Goal: Task Accomplishment & Management: Use online tool/utility

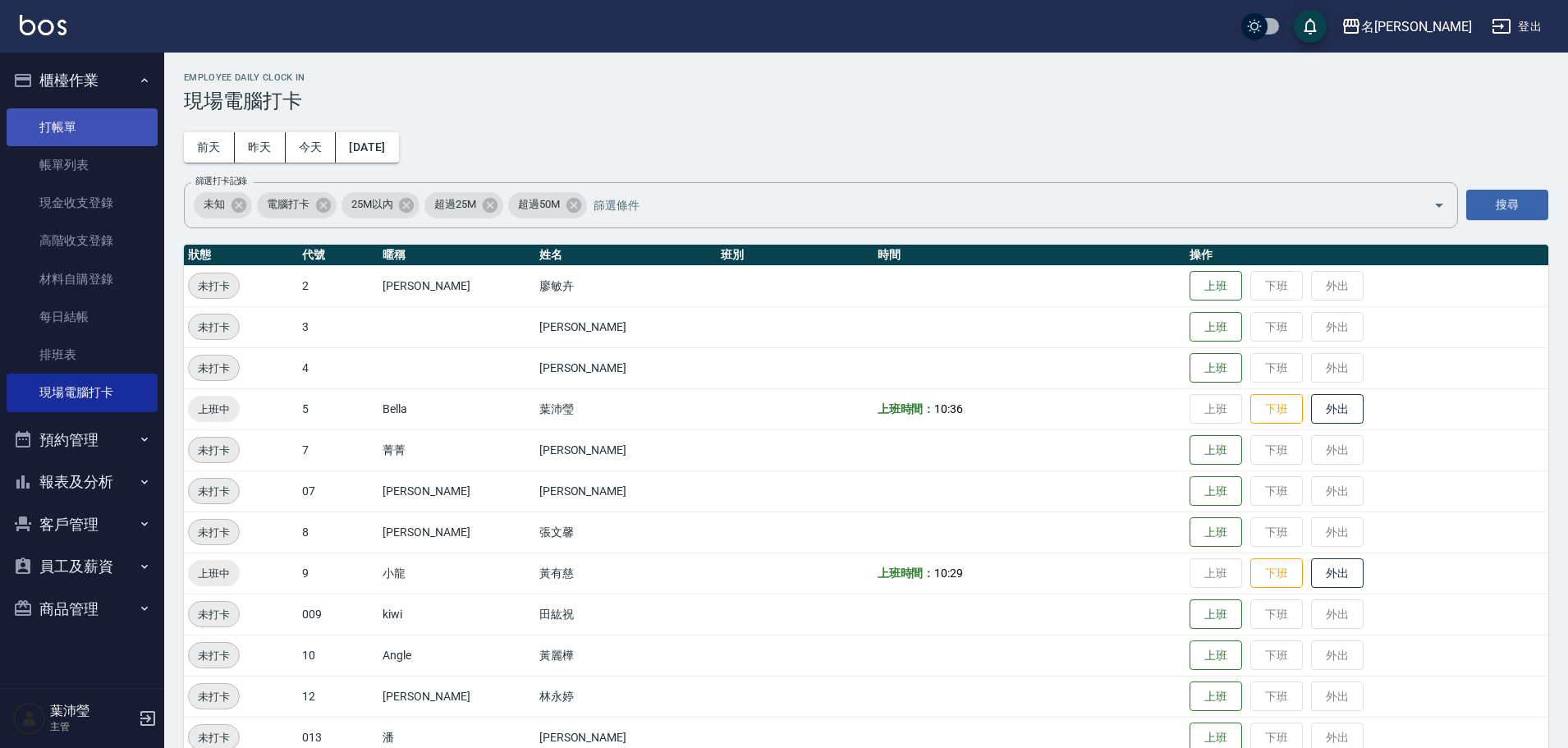
click at [93, 116] on link "打帳單" at bounding box center [82, 126] width 151 height 37
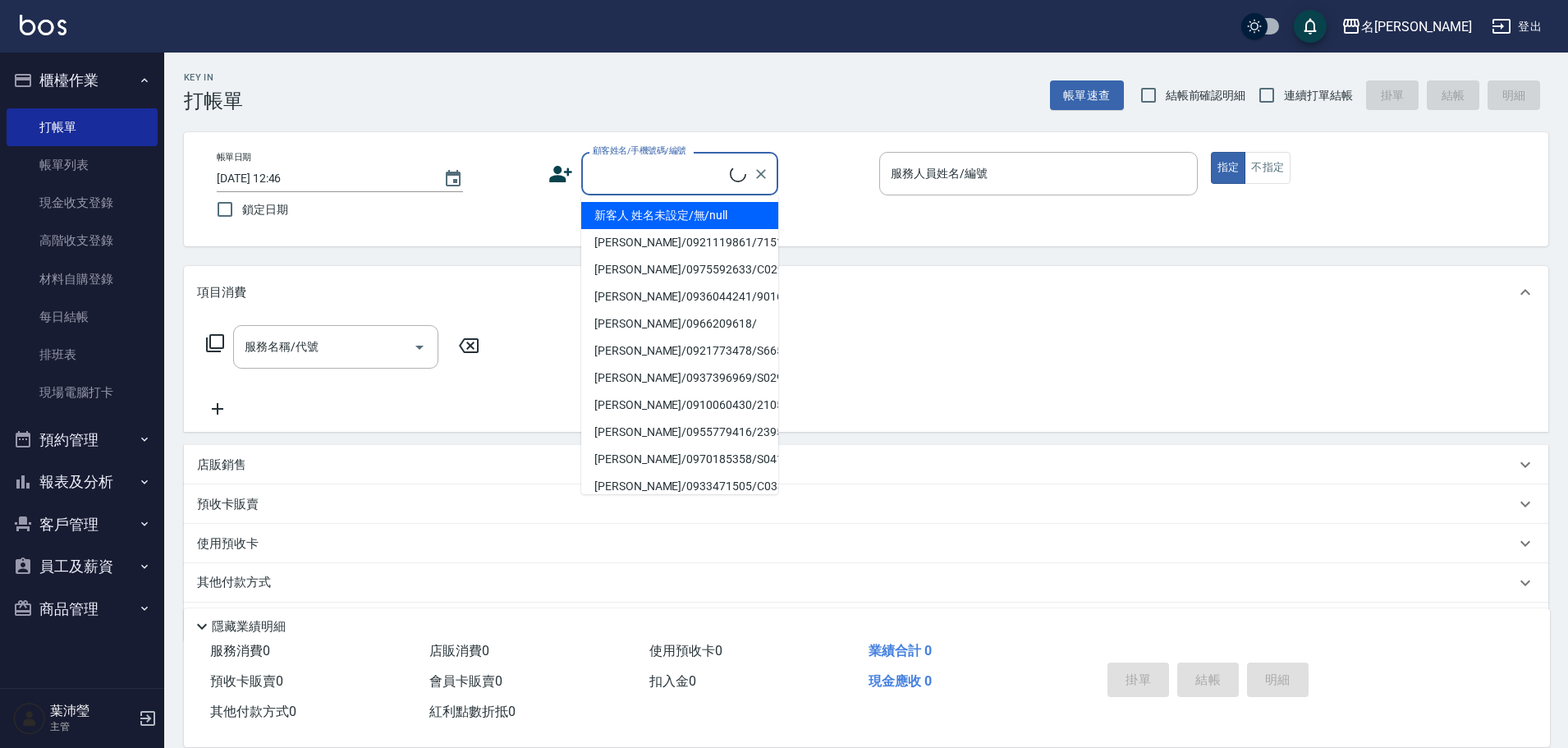
click at [612, 176] on input "顧客姓名/手機號碼/編號" at bounding box center [659, 174] width 141 height 29
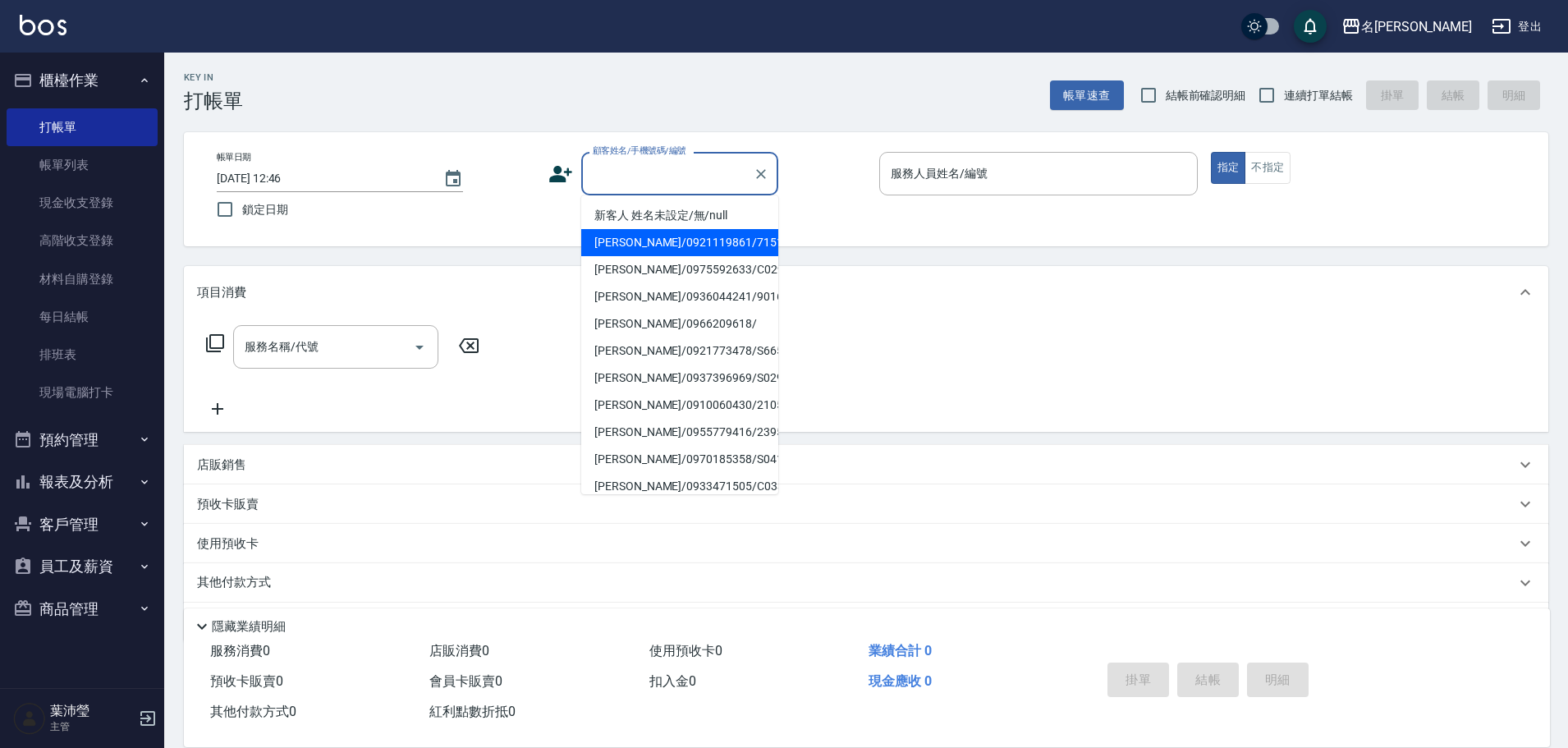
click at [652, 213] on li "新客人 姓名未設定/無/null" at bounding box center [680, 216] width 197 height 27
type input "新客人 姓名未設定/無/null"
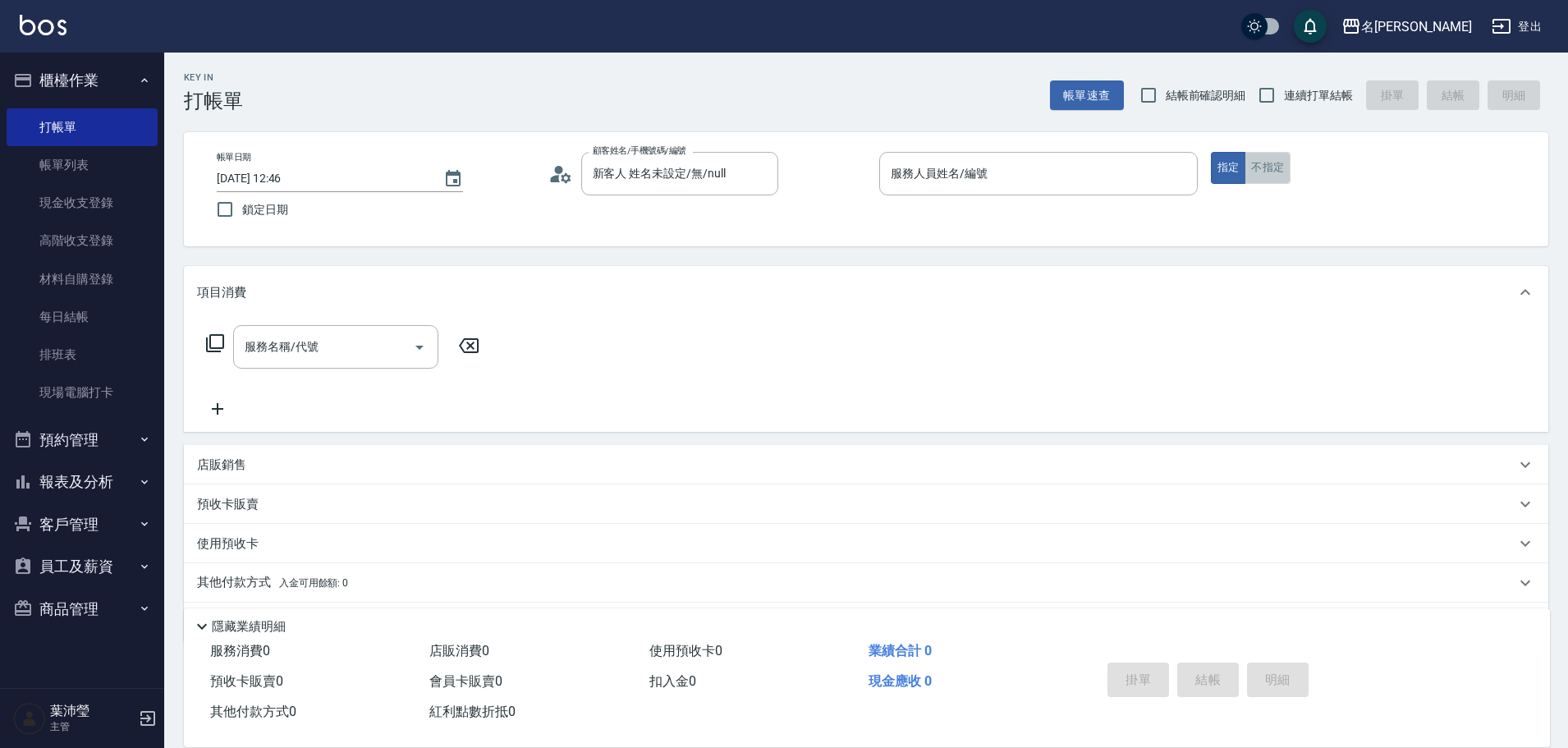
click at [1267, 156] on button "不指定" at bounding box center [1267, 167] width 46 height 32
drag, startPoint x: 1197, startPoint y: 164, endPoint x: 1176, endPoint y: 163, distance: 21.0
click at [1196, 164] on div "服務人員姓名/編號" at bounding box center [1038, 174] width 319 height 44
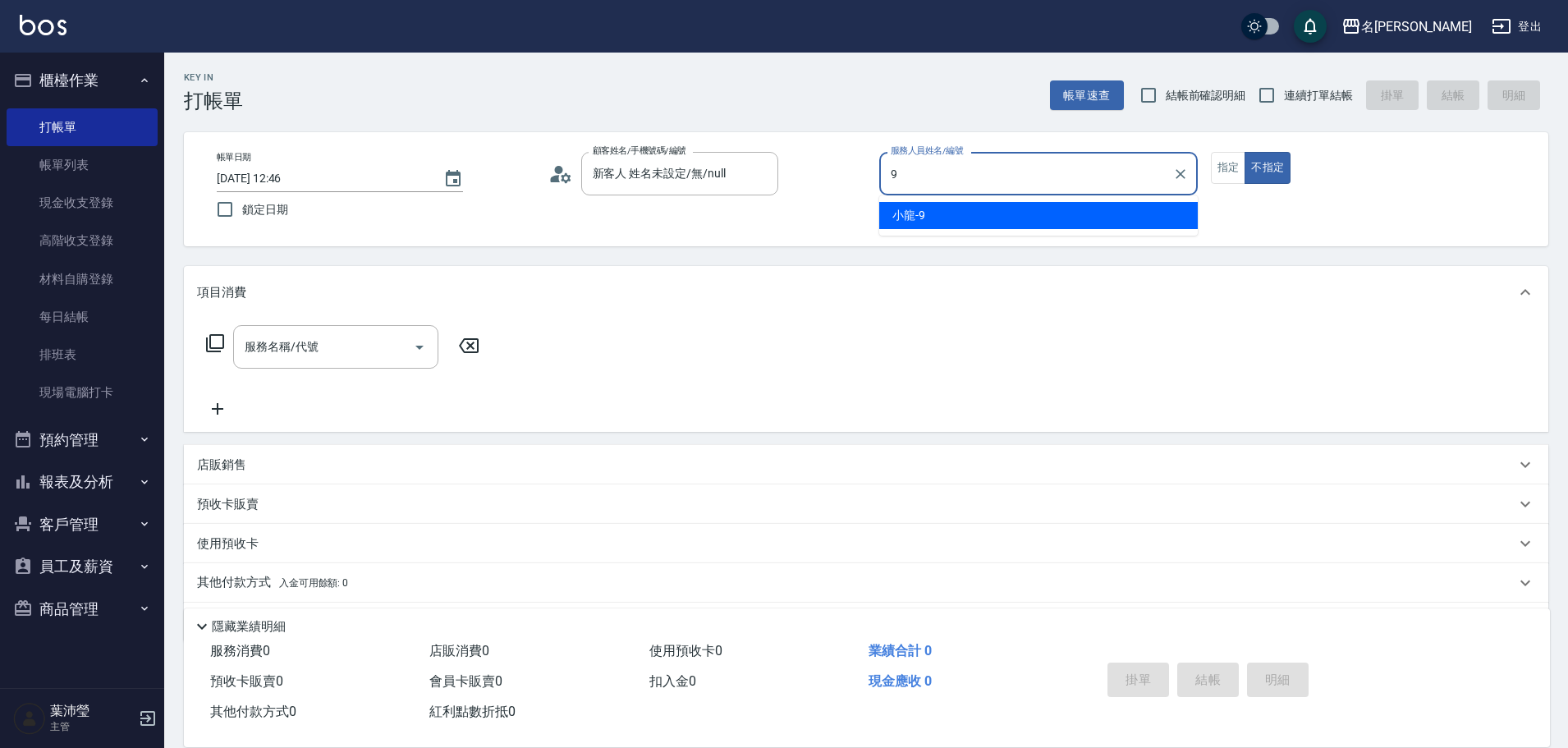
type input "小龍-9"
type button "false"
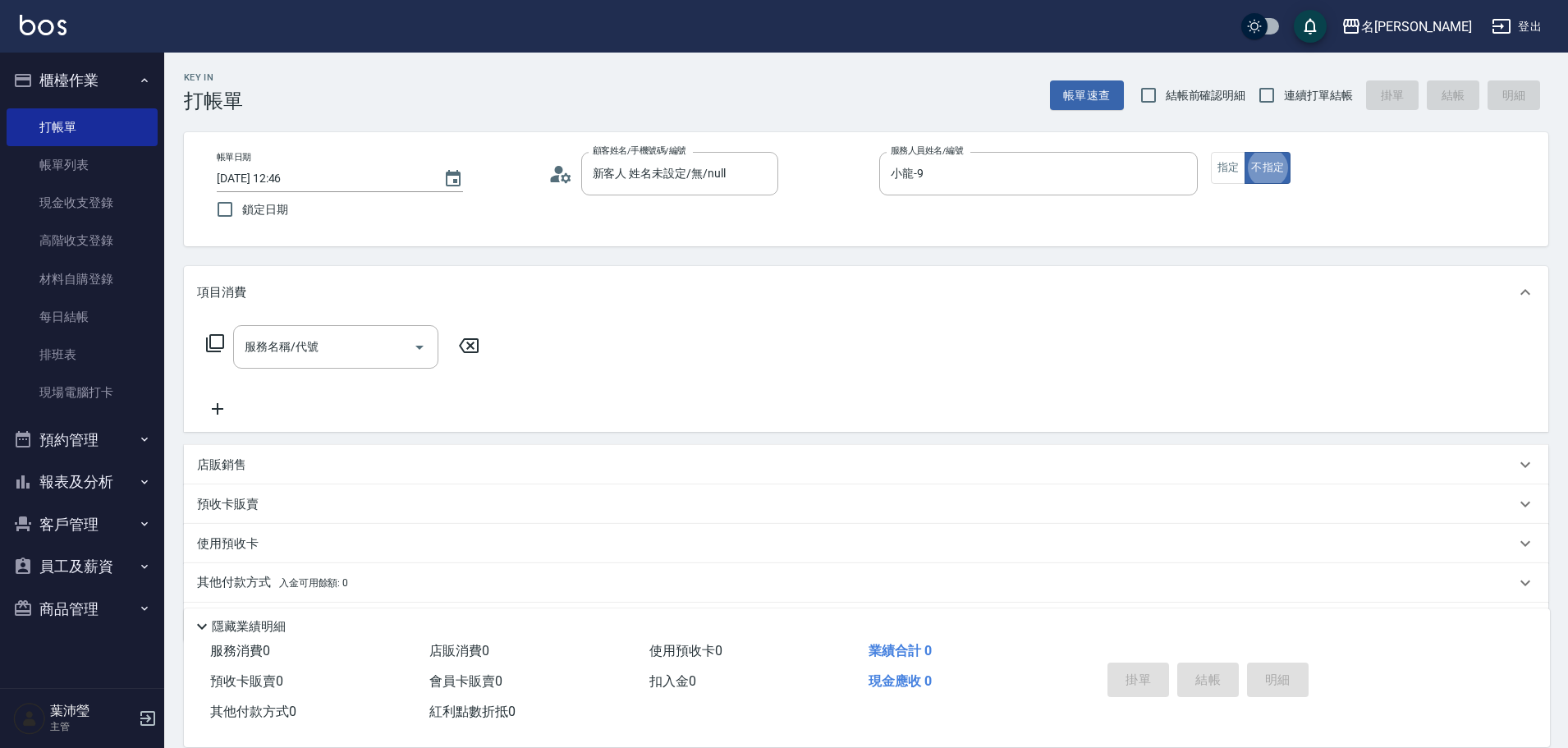
click at [218, 349] on icon at bounding box center [215, 343] width 18 height 18
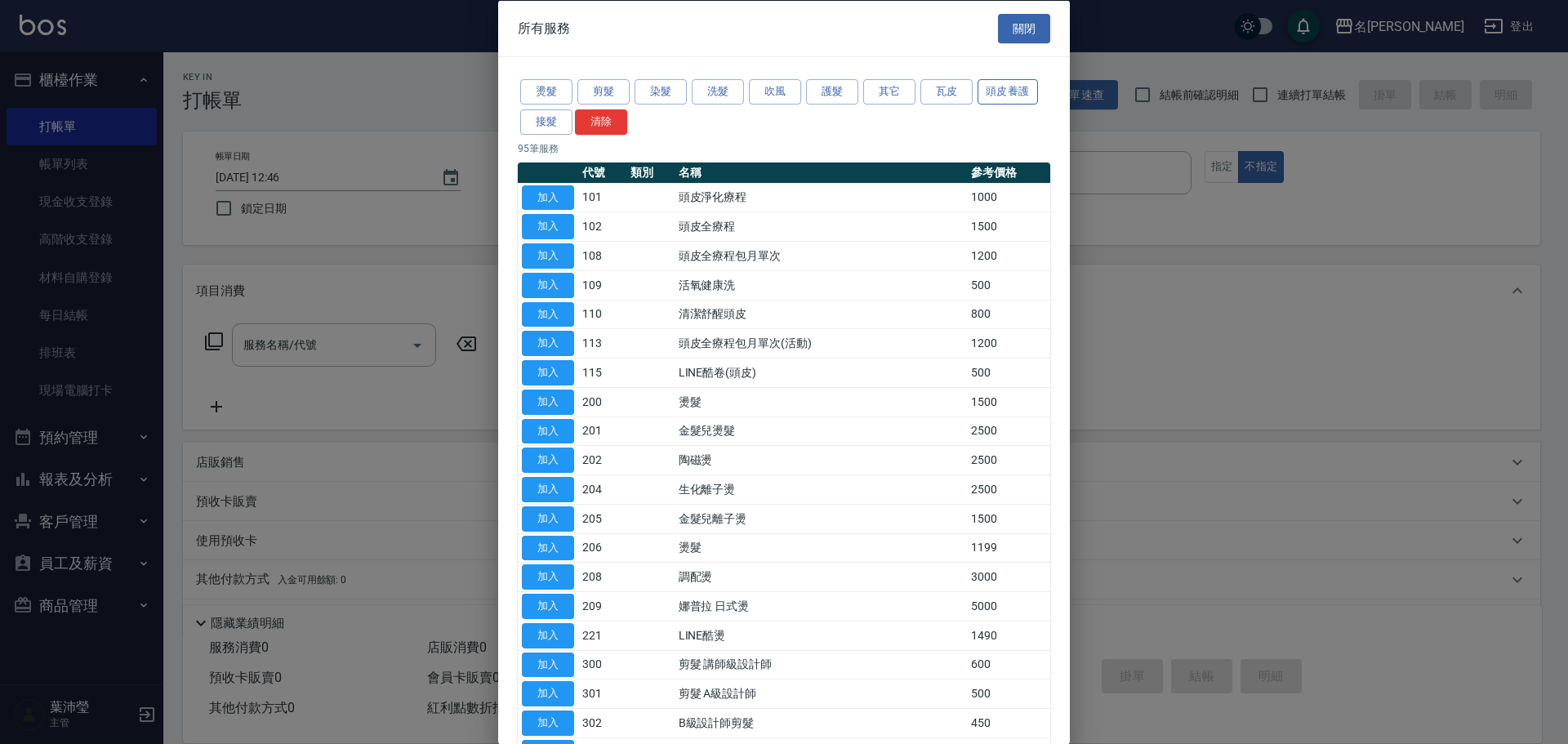
click at [981, 86] on button "頭皮養護" at bounding box center [1008, 91] width 61 height 25
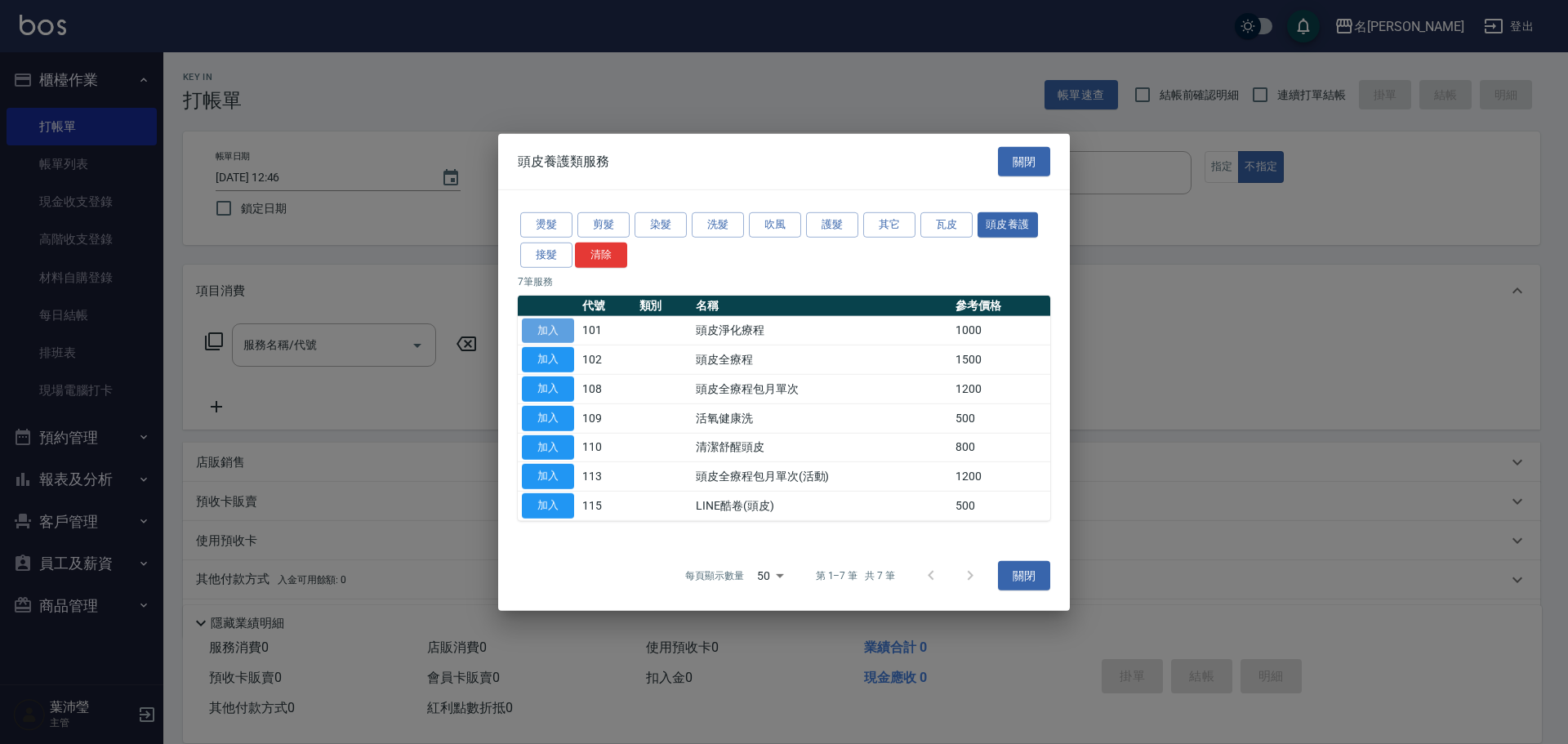
click at [561, 329] on button "加入" at bounding box center [548, 330] width 53 height 25
type input "頭皮淨化療程(101)"
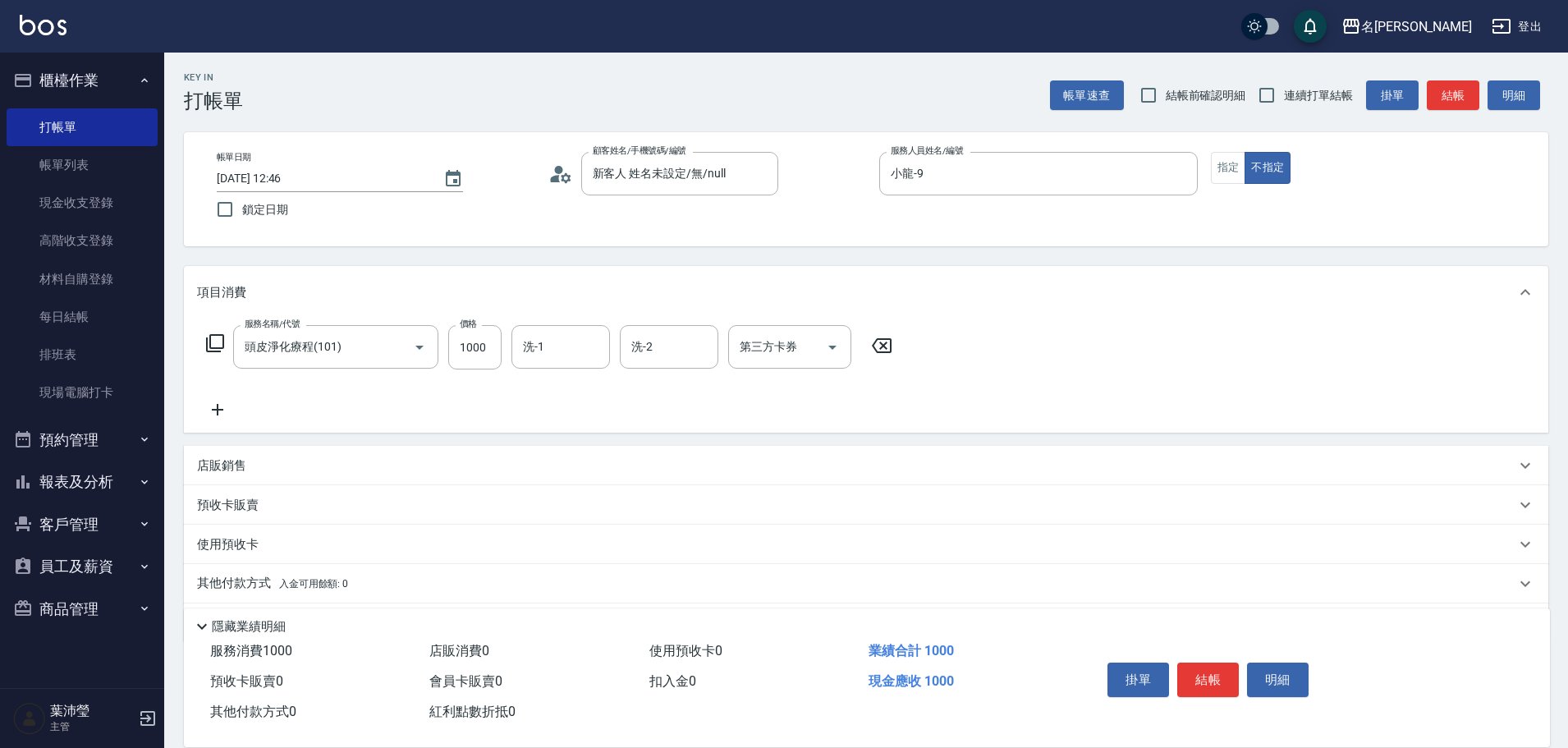
click at [225, 409] on icon at bounding box center [217, 409] width 41 height 20
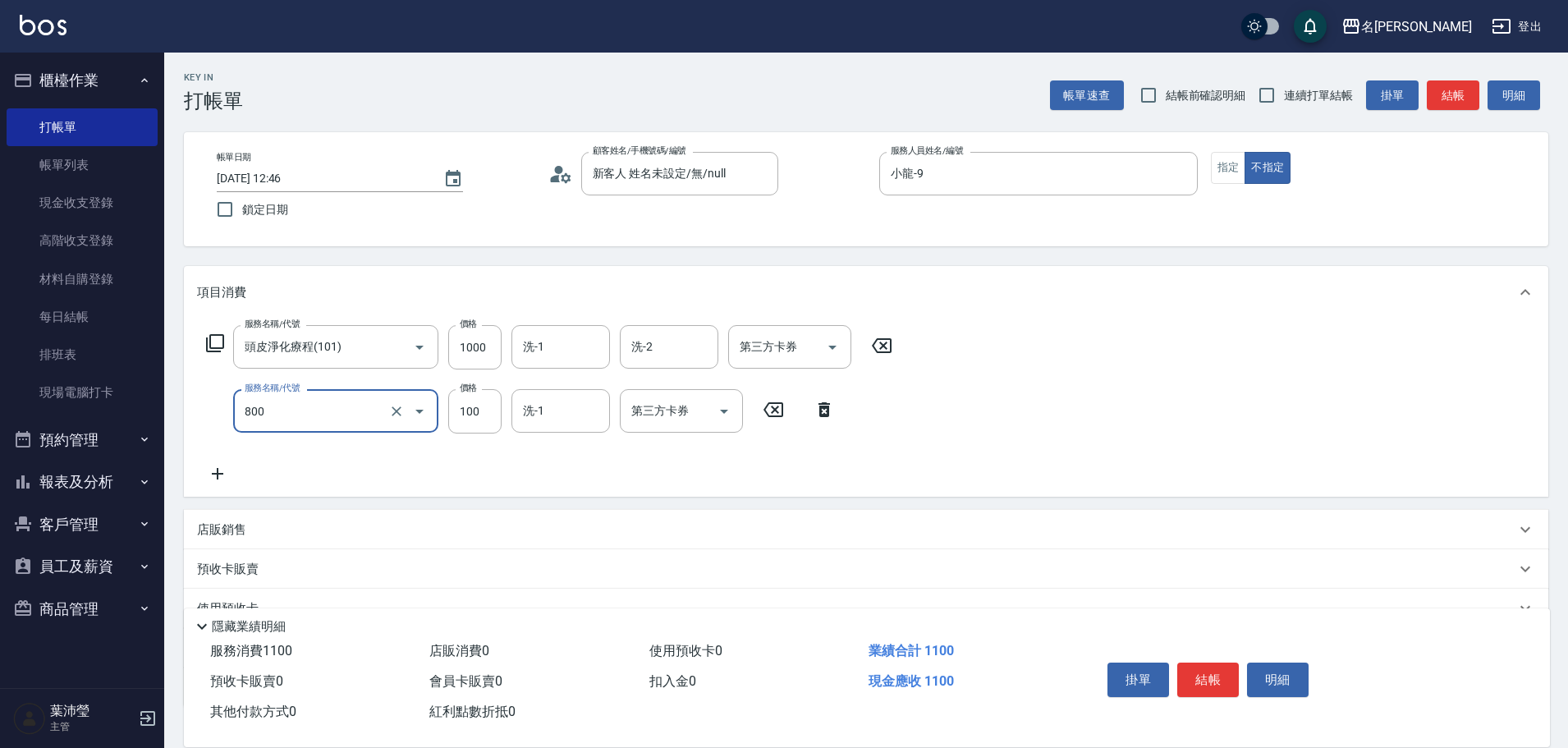
type input "快速修護(800)"
